Goal: Information Seeking & Learning: Check status

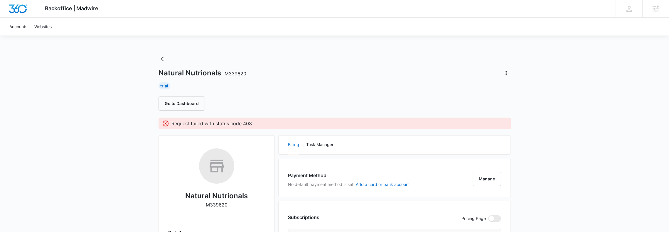
click at [484, 178] on button "Manage" at bounding box center [486, 179] width 28 height 14
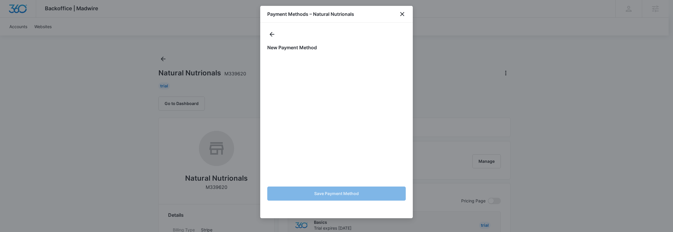
click at [323, 17] on h1 "Payment Methods – Natural Nutrionals" at bounding box center [310, 14] width 87 height 7
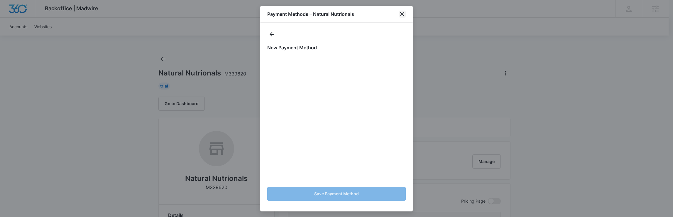
click at [404, 11] on icon "close" at bounding box center [402, 14] width 7 height 7
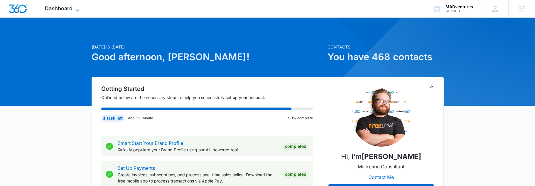
click at [69, 7] on span "Dashboard" at bounding box center [59, 8] width 28 height 6
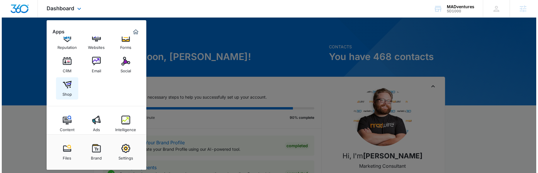
scroll to position [19, 0]
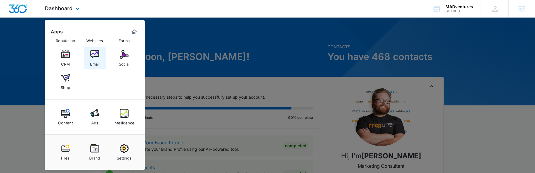
click at [95, 54] on img at bounding box center [94, 54] width 9 height 9
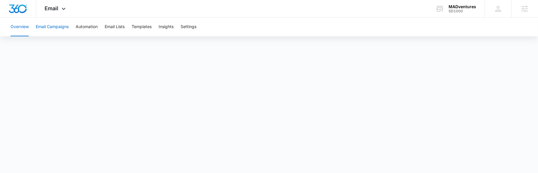
click at [54, 33] on button "Email Campaigns" at bounding box center [52, 27] width 33 height 19
click at [87, 31] on button "Automation" at bounding box center [87, 27] width 22 height 19
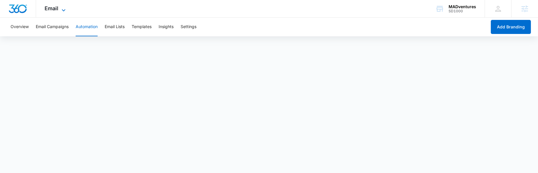
click at [61, 11] on icon at bounding box center [63, 10] width 7 height 7
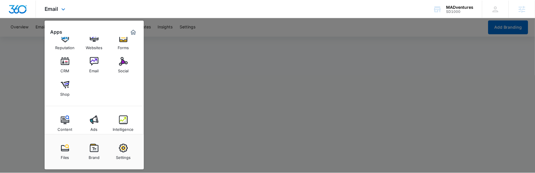
scroll to position [19, 0]
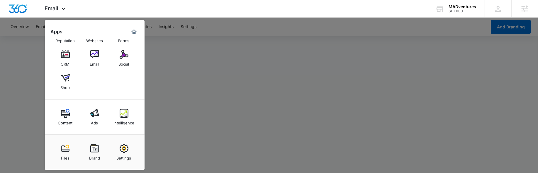
click at [92, 114] on img at bounding box center [94, 113] width 9 height 9
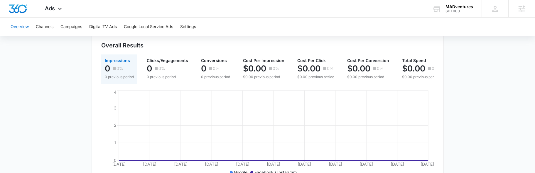
scroll to position [125, 0]
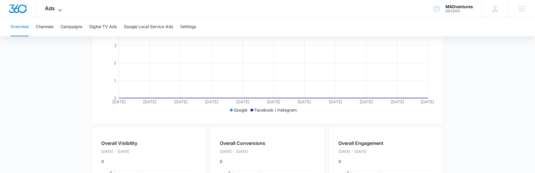
click at [57, 8] on icon at bounding box center [59, 10] width 7 height 7
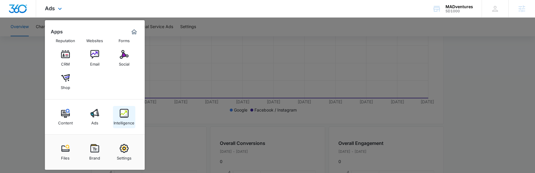
click at [123, 113] on img at bounding box center [124, 113] width 9 height 9
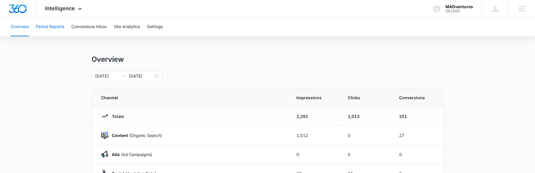
click at [44, 27] on button "Period Reports" at bounding box center [50, 27] width 28 height 19
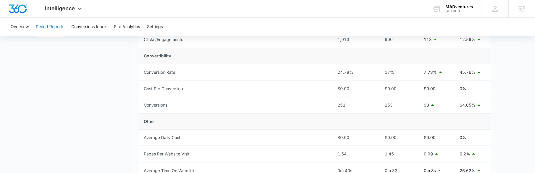
scroll to position [313, 0]
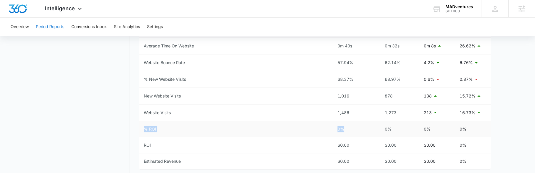
drag, startPoint x: 153, startPoint y: 123, endPoint x: 360, endPoint y: 122, distance: 206.9
click at [360, 122] on tr "% ROI 0% 0% 0% 0%" at bounding box center [315, 129] width 352 height 16
drag, startPoint x: 167, startPoint y: 157, endPoint x: 211, endPoint y: 156, distance: 44.0
click at [211, 156] on td "Estimated Revenue" at bounding box center [236, 162] width 194 height 16
drag, startPoint x: 142, startPoint y: 141, endPoint x: 173, endPoint y: 143, distance: 31.7
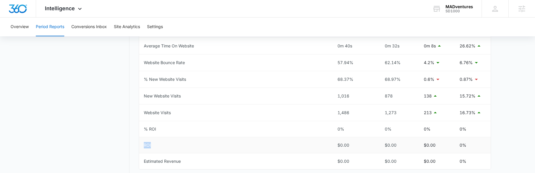
click at [173, 143] on td "ROI" at bounding box center [236, 146] width 194 height 16
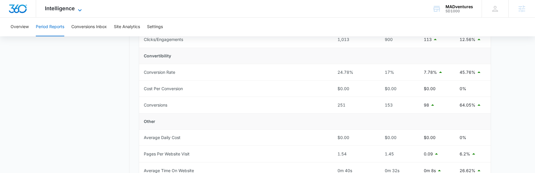
click at [81, 9] on icon at bounding box center [79, 10] width 7 height 7
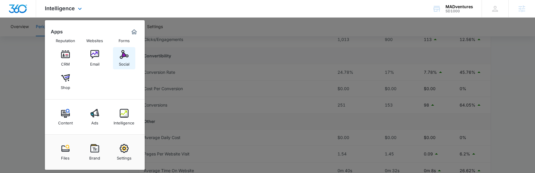
click at [124, 59] on div "Social" at bounding box center [124, 63] width 11 height 8
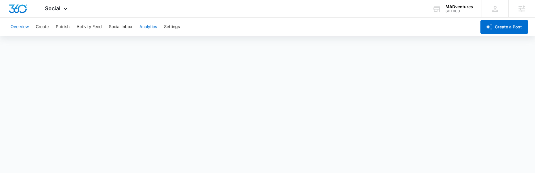
click at [145, 30] on button "Analytics" at bounding box center [148, 27] width 18 height 19
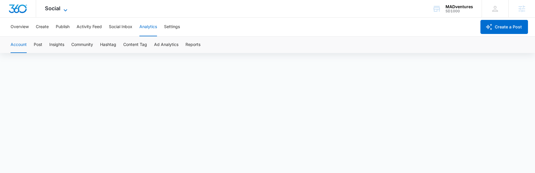
click at [59, 9] on span "Social" at bounding box center [53, 8] width 16 height 6
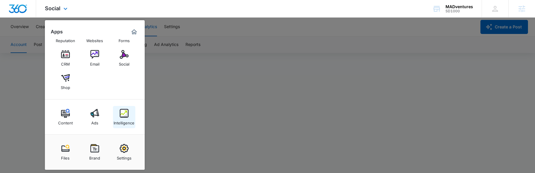
click at [117, 115] on link "Intelligence" at bounding box center [124, 117] width 22 height 22
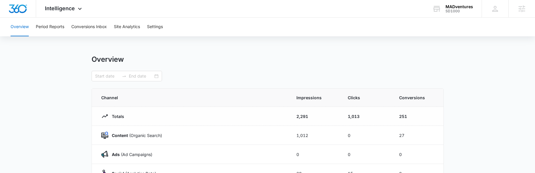
type input "05/31/2025"
type input "06/30/2025"
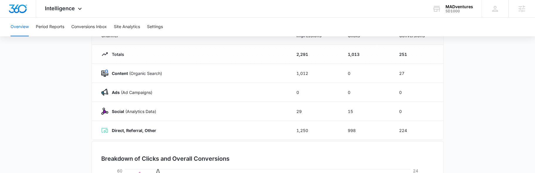
scroll to position [63, 0]
click at [127, 76] on td "Content (Organic Search)" at bounding box center [190, 73] width 197 height 19
drag, startPoint x: 146, startPoint y: 72, endPoint x: 180, endPoint y: 72, distance: 34.3
click at [180, 72] on div "Content (Organic Search)" at bounding box center [191, 73] width 181 height 7
drag, startPoint x: 125, startPoint y: 90, endPoint x: 162, endPoint y: 90, distance: 37.0
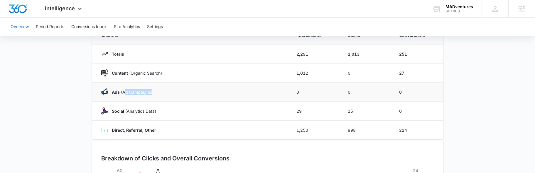
click at [162, 90] on div "Ads (Ad Campaigns)" at bounding box center [191, 92] width 181 height 7
drag, startPoint x: 122, startPoint y: 112, endPoint x: 168, endPoint y: 107, distance: 46.6
click at [168, 108] on div "Social (Analytics Data)" at bounding box center [191, 111] width 181 height 7
